Goal: Information Seeking & Learning: Learn about a topic

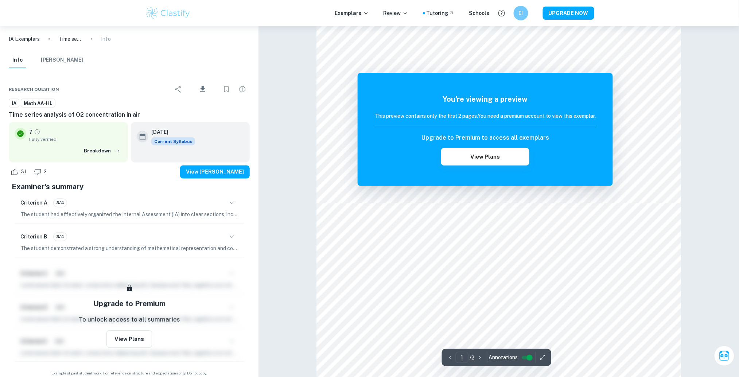
scroll to position [340, 0]
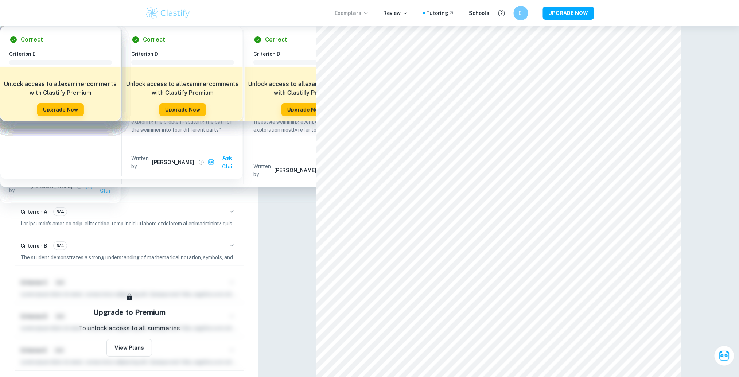
click at [351, 15] on p "Exemplars" at bounding box center [352, 13] width 34 height 8
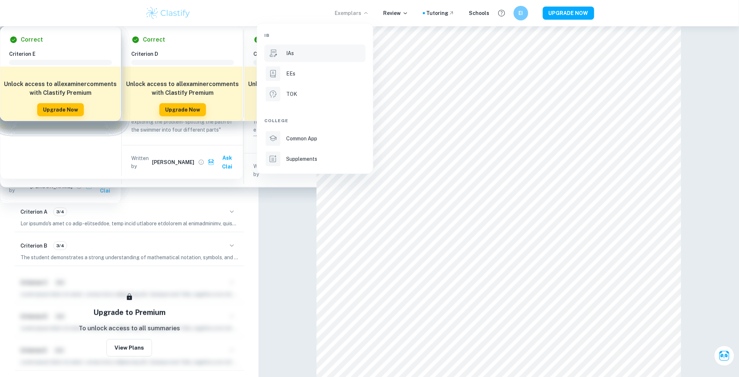
click at [314, 54] on div "IAs" at bounding box center [325, 53] width 78 height 8
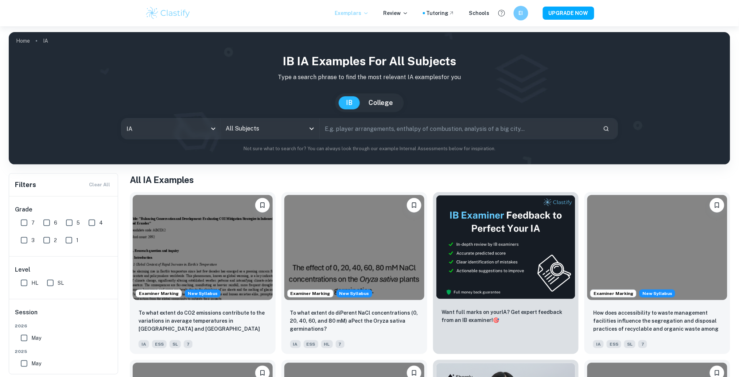
click at [363, 14] on p "Exemplars" at bounding box center [352, 13] width 34 height 8
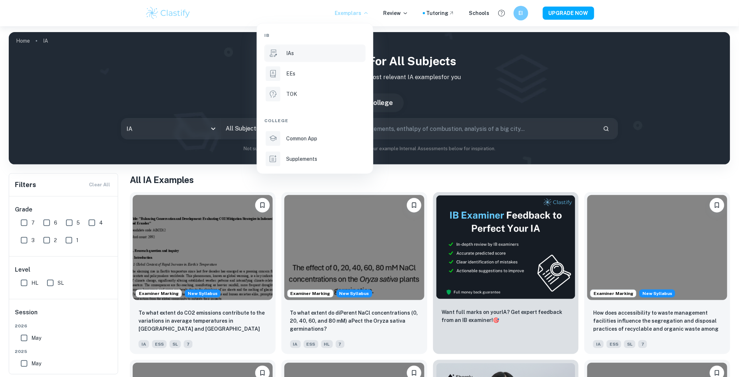
click at [343, 8] on div at bounding box center [369, 188] width 739 height 377
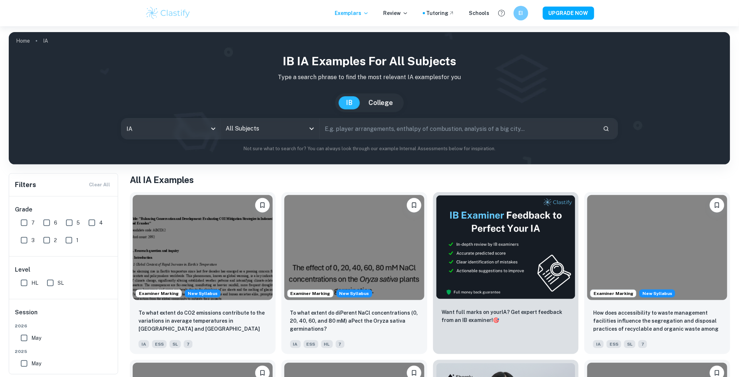
click at [241, 139] on div "IB IA examples for all subjects Type a search phrase to find the most relevant …" at bounding box center [370, 103] width 710 height 100
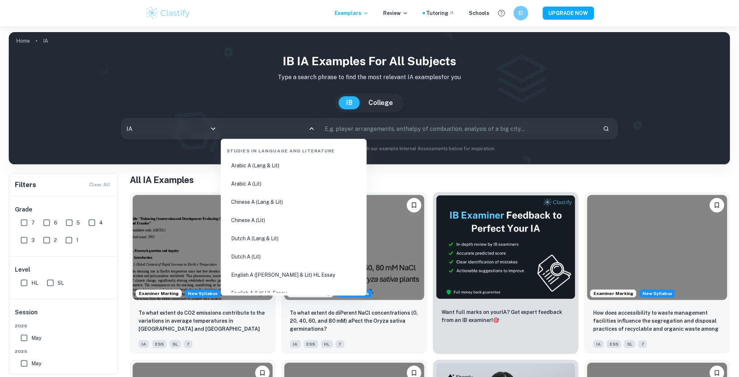
click at [253, 131] on input "All Subjects" at bounding box center [264, 129] width 81 height 14
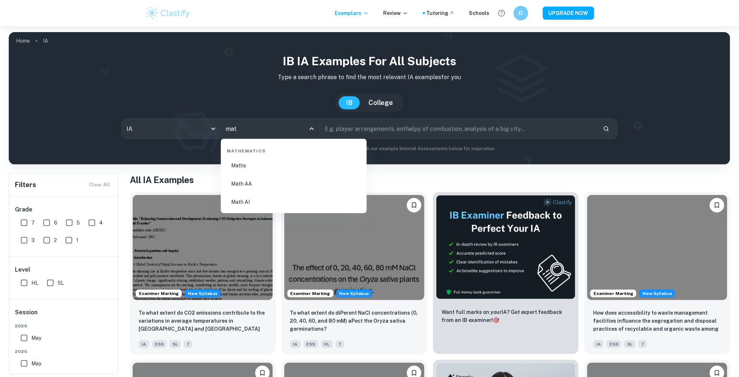
type input "math"
click at [254, 179] on li "Math AA" at bounding box center [294, 183] width 140 height 17
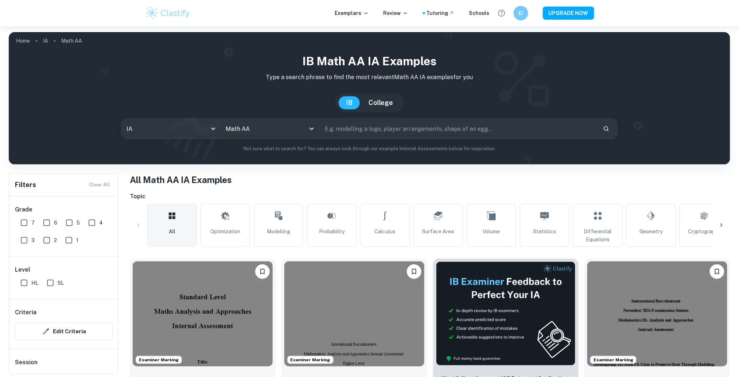
drag, startPoint x: 30, startPoint y: 284, endPoint x: 38, endPoint y: 271, distance: 15.6
click at [30, 285] on input "HL" at bounding box center [24, 283] width 15 height 15
checkbox input "true"
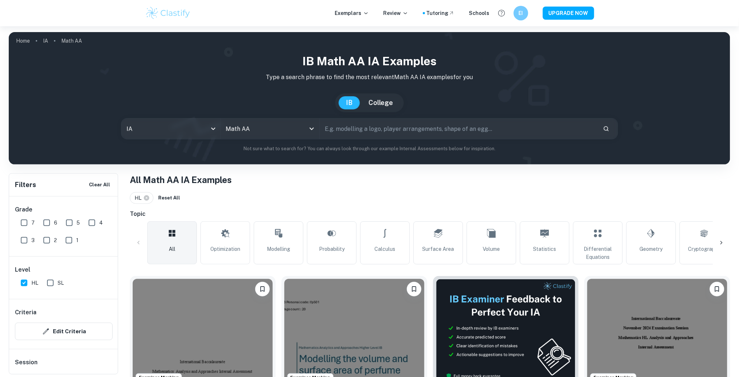
click at [52, 225] on input "6" at bounding box center [46, 222] width 15 height 15
checkbox input "true"
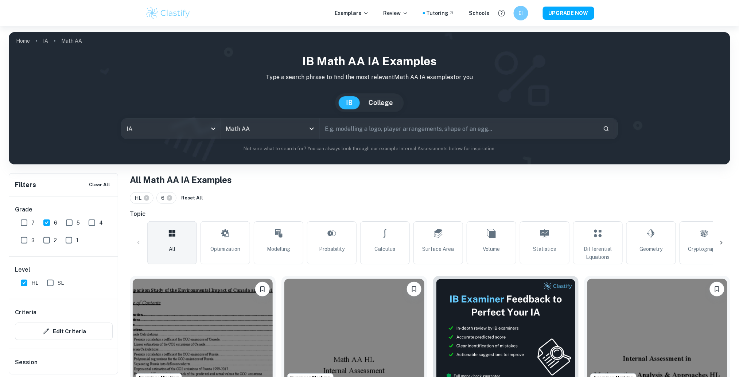
click at [22, 227] on input "7" at bounding box center [24, 222] width 15 height 15
checkbox input "true"
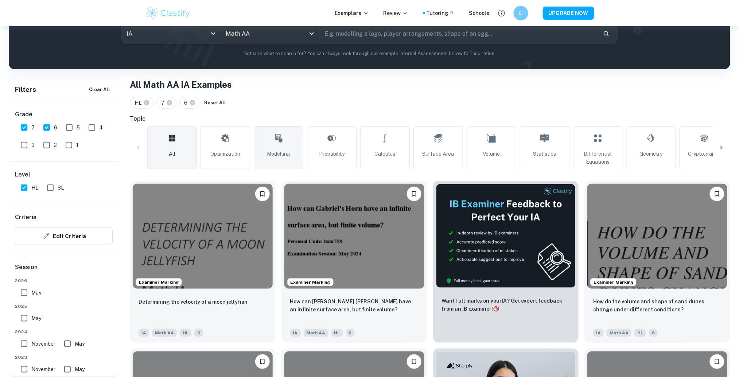
scroll to position [97, 0]
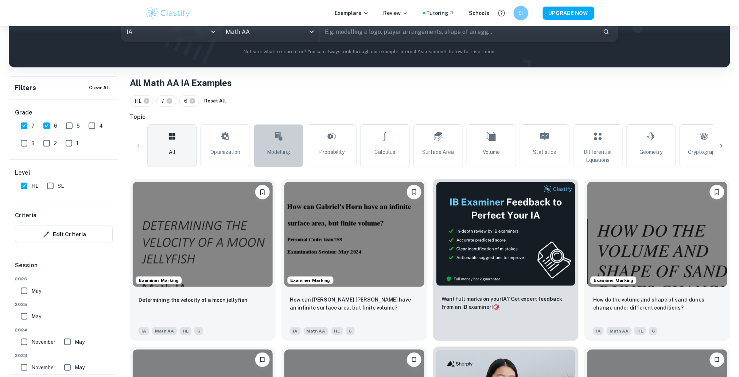
click at [264, 149] on link "Modelling" at bounding box center [279, 145] width 50 height 43
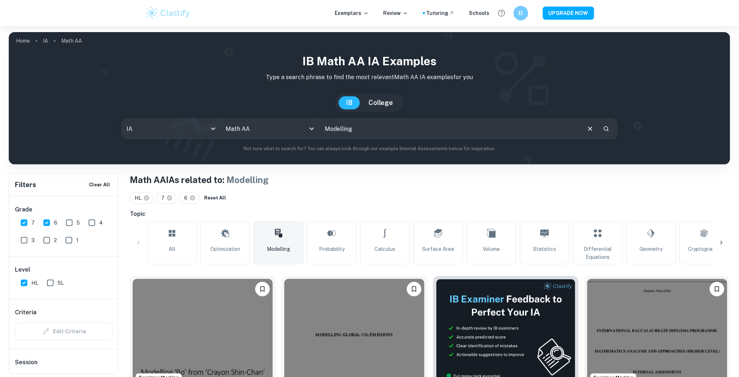
drag, startPoint x: 319, startPoint y: 229, endPoint x: 301, endPoint y: 180, distance: 51.6
click at [319, 229] on link "Probability" at bounding box center [332, 242] width 50 height 43
type input "Probability"
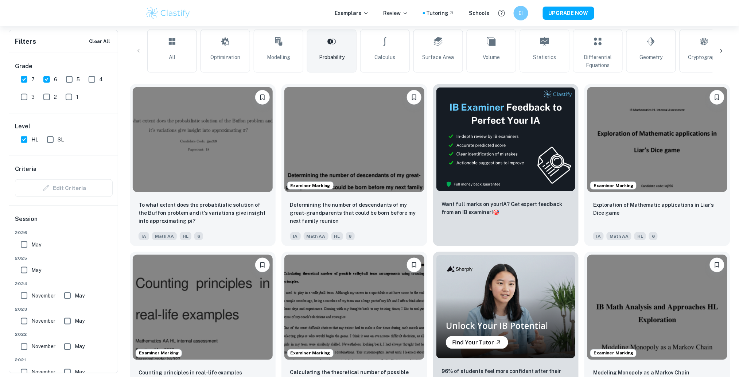
scroll to position [194, 0]
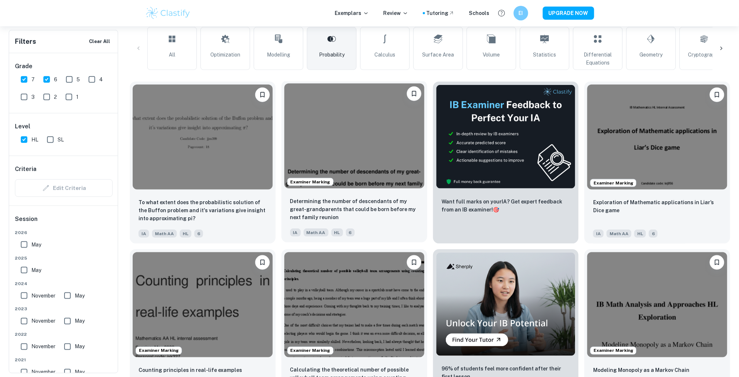
click at [363, 160] on img at bounding box center [354, 135] width 140 height 105
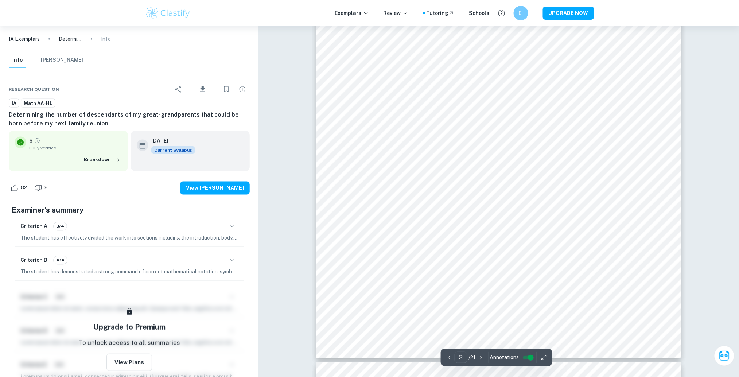
scroll to position [1361, 0]
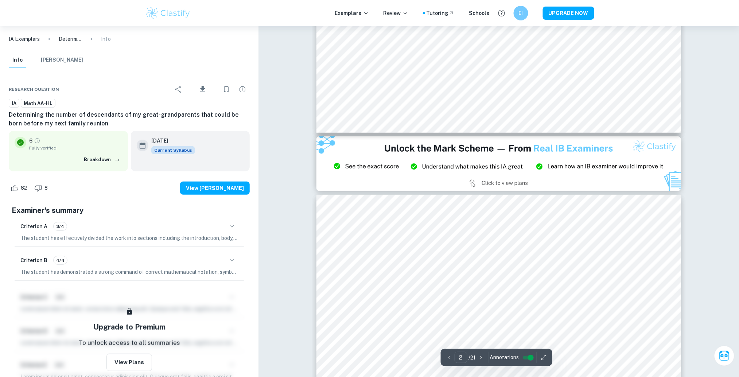
type input "3"
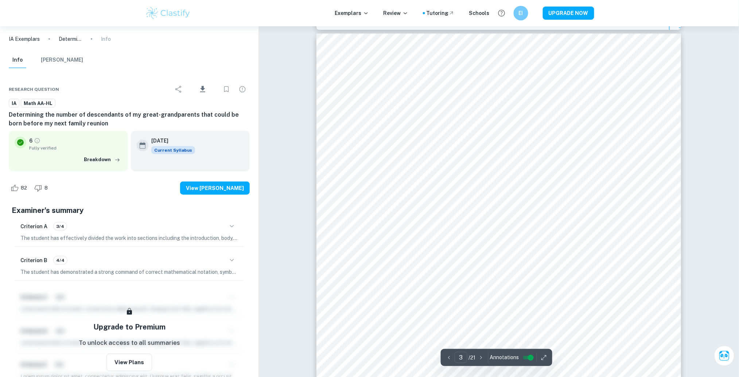
scroll to position [1155, 0]
